Goal: Task Accomplishment & Management: Manage account settings

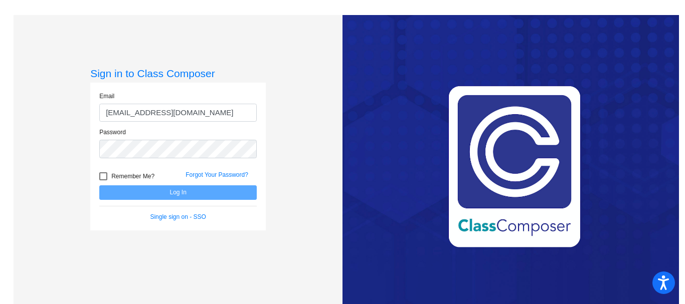
type input "msandy@mantuaschools.com"
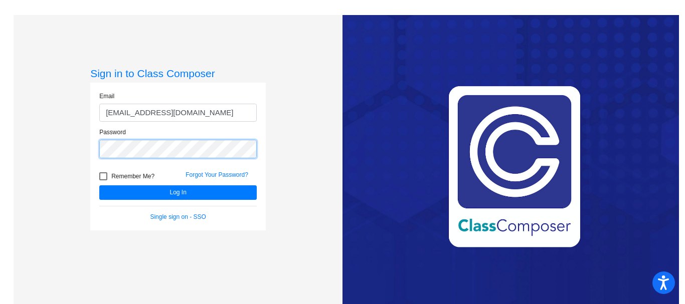
click at [99, 186] on button "Log In" at bounding box center [177, 193] width 157 height 15
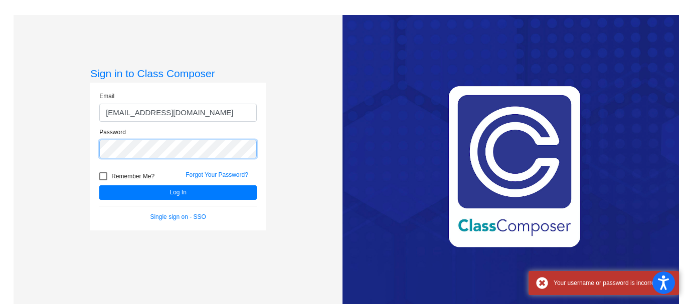
click at [90, 146] on div "Email msandy@mantuaschools.com Password Remember Me? Forgot Your Password? Log …" at bounding box center [178, 157] width 176 height 148
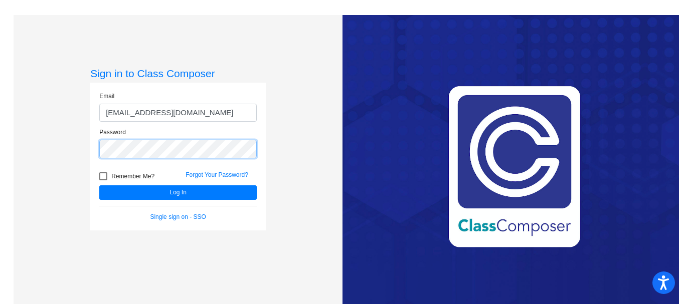
click at [99, 186] on button "Log In" at bounding box center [177, 193] width 157 height 15
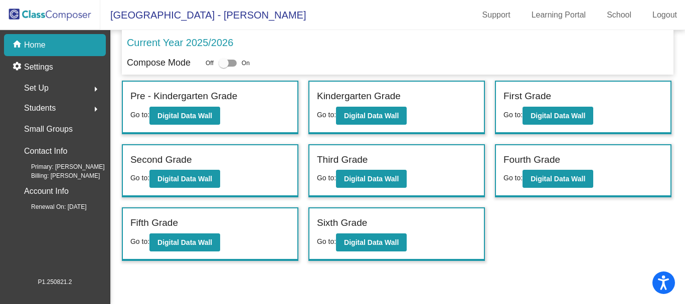
click at [40, 88] on span "Set Up" at bounding box center [36, 88] width 25 height 14
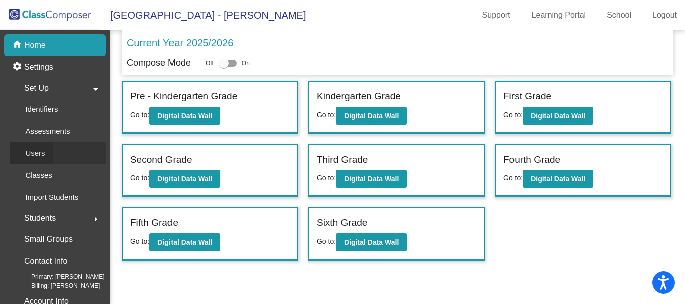
click at [39, 146] on div "Users" at bounding box center [31, 153] width 43 height 22
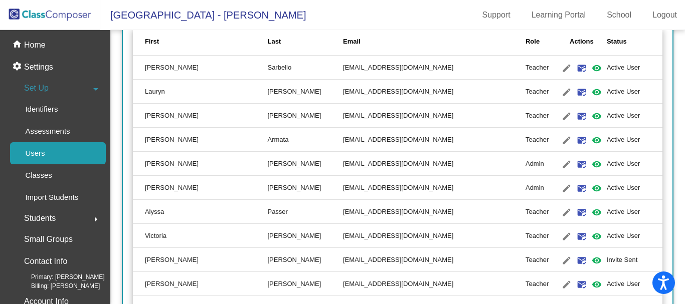
scroll to position [150, 0]
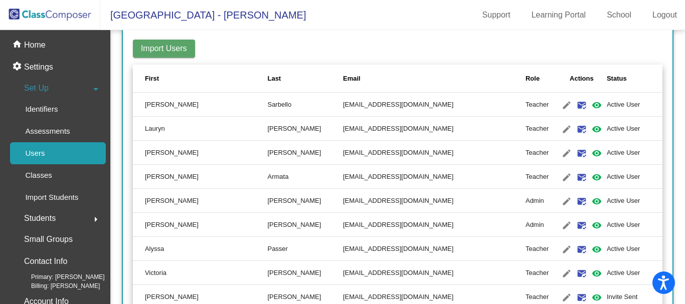
click at [47, 91] on span "Set Up" at bounding box center [36, 88] width 25 height 14
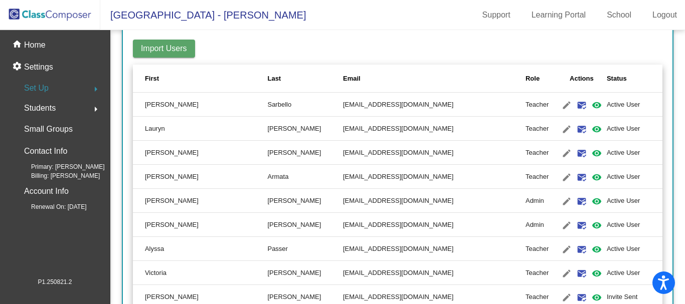
click at [46, 104] on span "Students" at bounding box center [40, 108] width 32 height 14
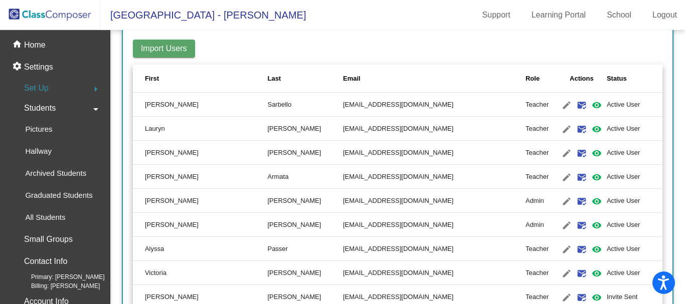
click at [38, 89] on span "Set Up" at bounding box center [36, 88] width 25 height 14
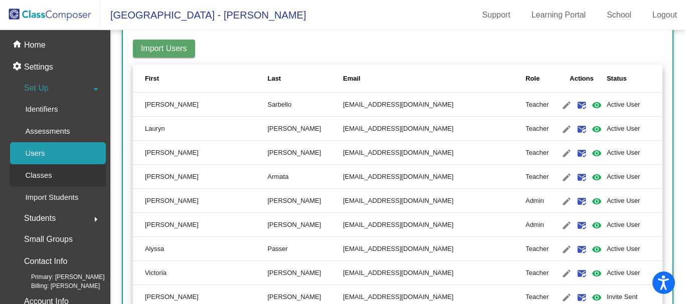
click at [37, 177] on p "Classes" at bounding box center [38, 176] width 27 height 12
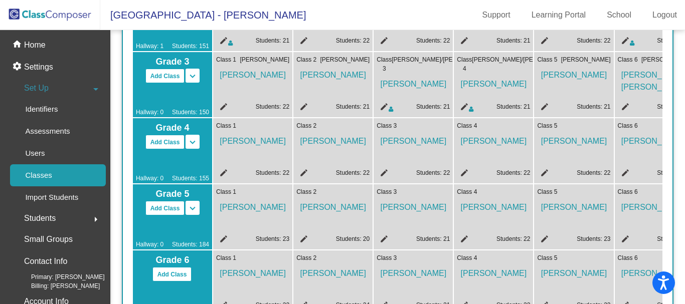
scroll to position [343, 0]
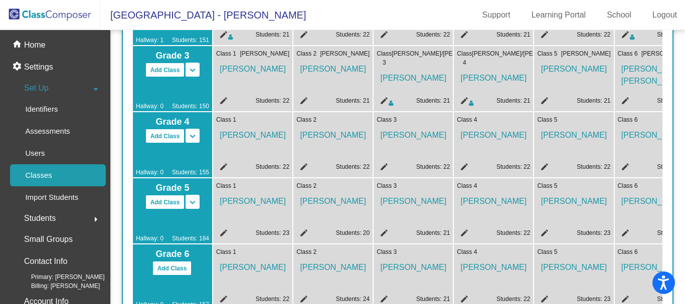
click at [223, 165] on mat-icon "edit" at bounding box center [222, 168] width 12 height 12
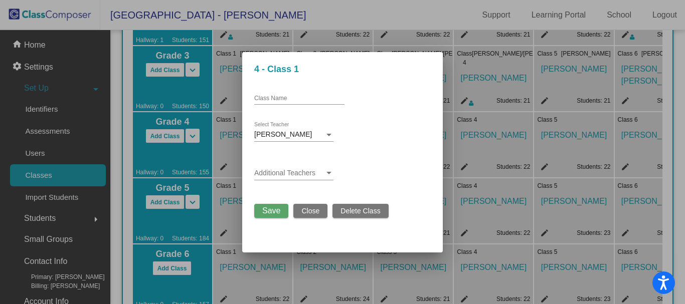
click at [298, 175] on span at bounding box center [289, 174] width 70 height 8
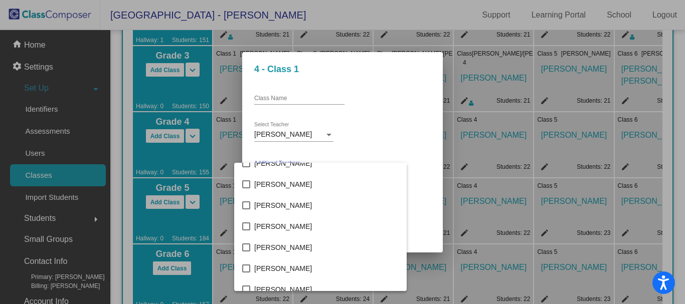
scroll to position [1153, 0]
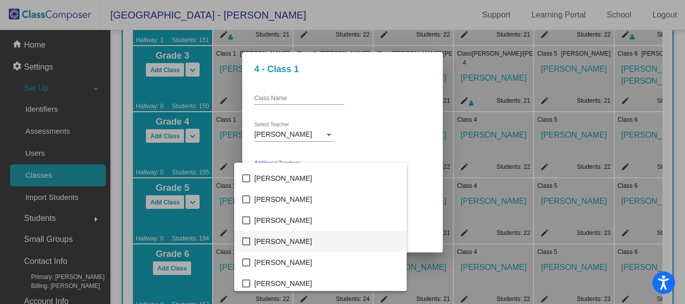
click at [246, 241] on mat-pseudo-checkbox at bounding box center [246, 242] width 8 height 8
click at [426, 169] on div at bounding box center [342, 152] width 685 height 304
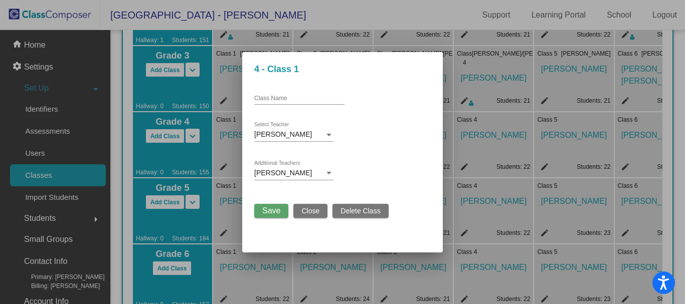
click at [264, 214] on span "Save" at bounding box center [271, 211] width 18 height 9
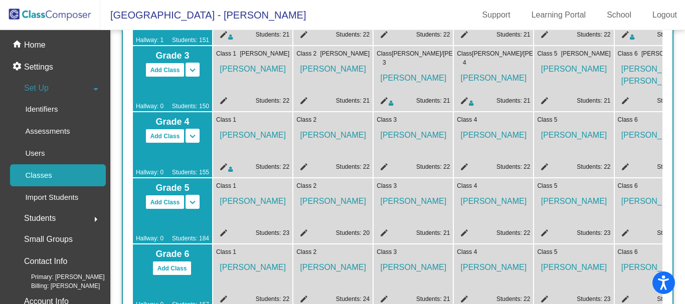
click at [303, 165] on mat-icon "edit" at bounding box center [302, 168] width 12 height 12
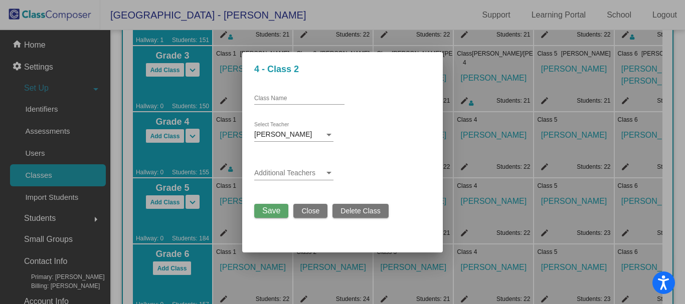
click at [303, 137] on span "Kristy Robinson" at bounding box center [283, 134] width 58 height 8
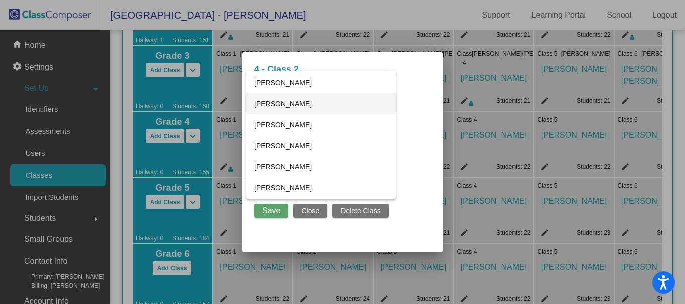
scroll to position [150, 0]
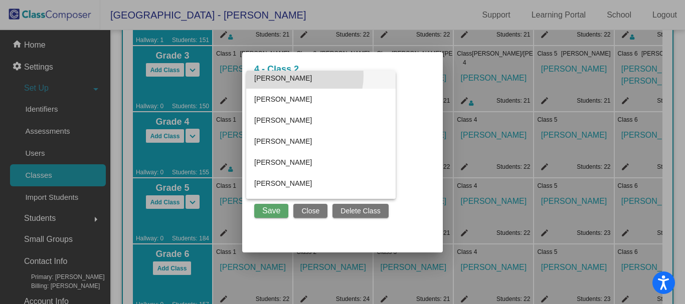
click at [294, 76] on span "Andrea Porreca" at bounding box center [320, 78] width 133 height 21
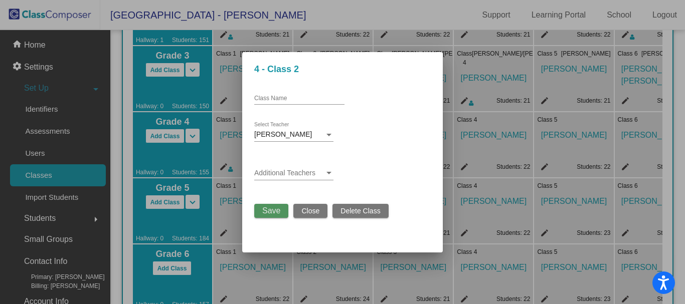
click at [274, 212] on span "Save" at bounding box center [271, 211] width 18 height 9
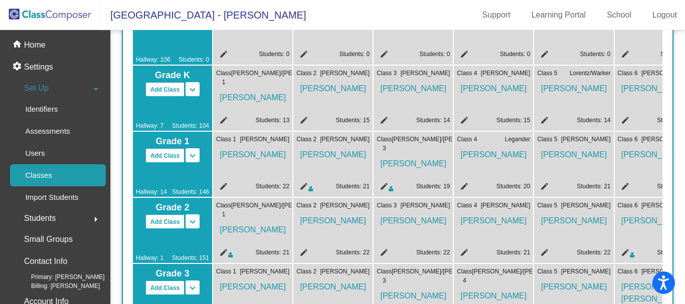
scroll to position [42, 0]
